Goal: Task Accomplishment & Management: Use online tool/utility

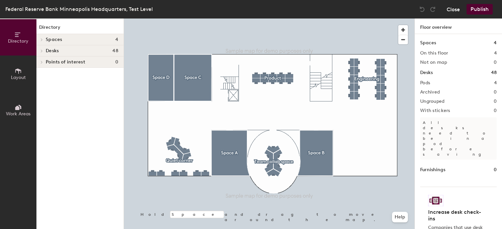
click at [449, 11] on button "Close" at bounding box center [452, 9] width 13 height 11
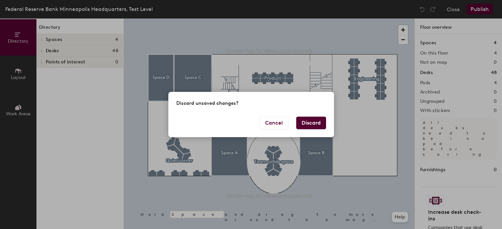
click at [315, 123] on button "Discard" at bounding box center [311, 123] width 30 height 13
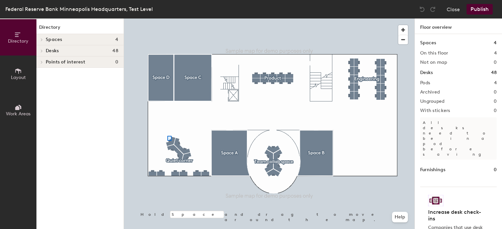
click at [167, 19] on div at bounding box center [269, 19] width 290 height 0
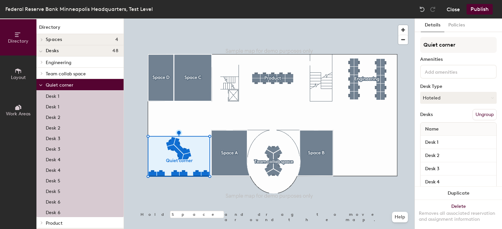
click at [452, 11] on button "Close" at bounding box center [452, 9] width 13 height 11
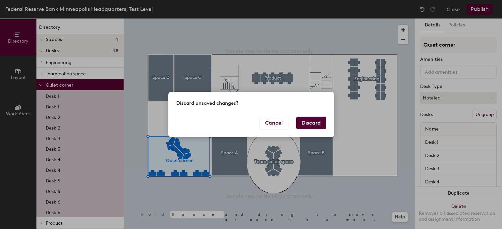
click at [304, 125] on button "Discard" at bounding box center [311, 123] width 30 height 13
